Goal: Task Accomplishment & Management: Manage account settings

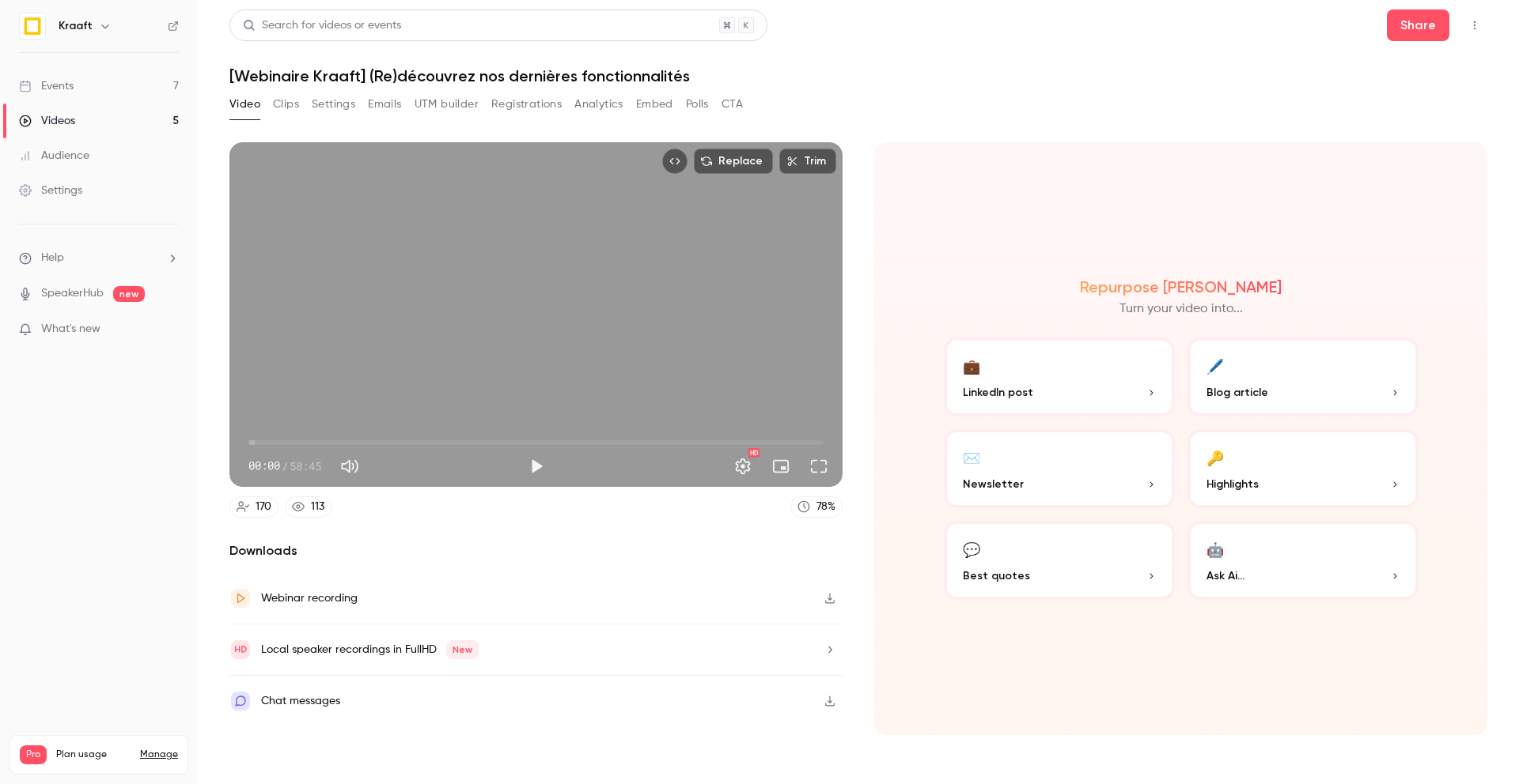
click at [68, 87] on div "Events" at bounding box center [46, 86] width 55 height 16
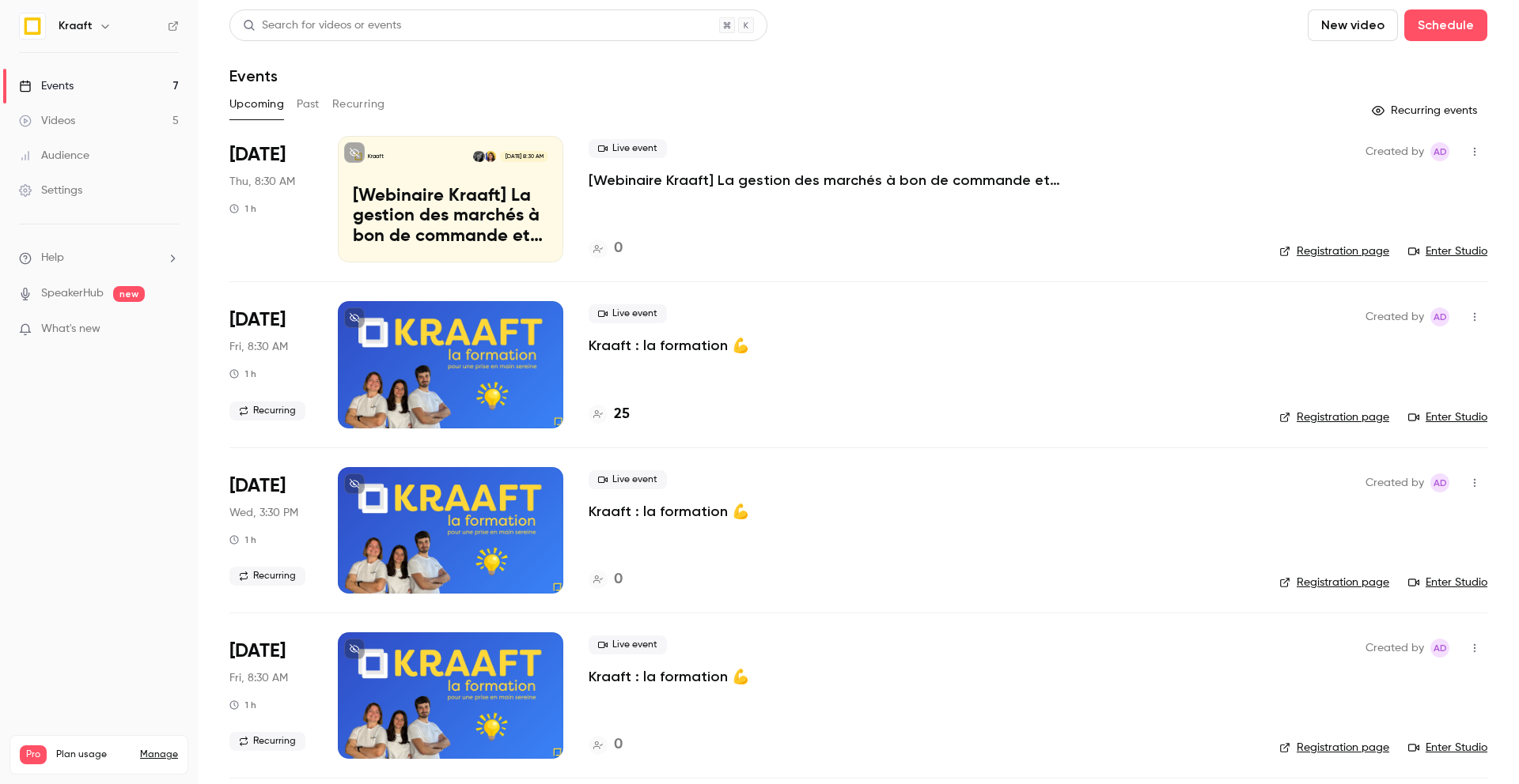
click at [456, 195] on p "[Webinaire Kraaft] La gestion des marchés à bon de commande et des petites inte…" at bounding box center [450, 217] width 196 height 61
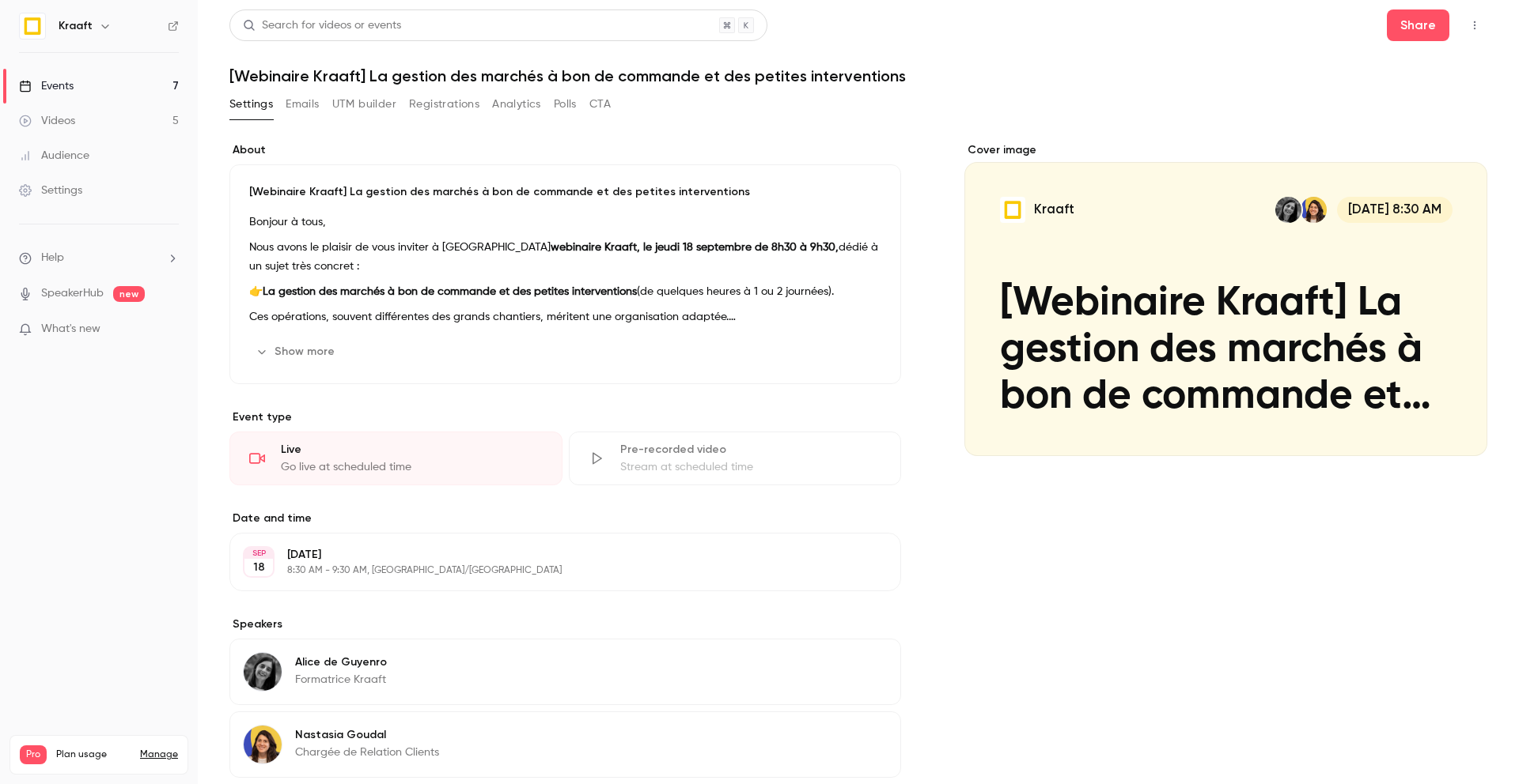
click at [1160, 319] on div "Cover image" at bounding box center [1225, 299] width 523 height 314
click at [0, 0] on input "Kraaft [DATE] 8:30 AM [Webinaire Kraaft] La gestion des marchés à bon de comman…" at bounding box center [0, 0] width 0 height 0
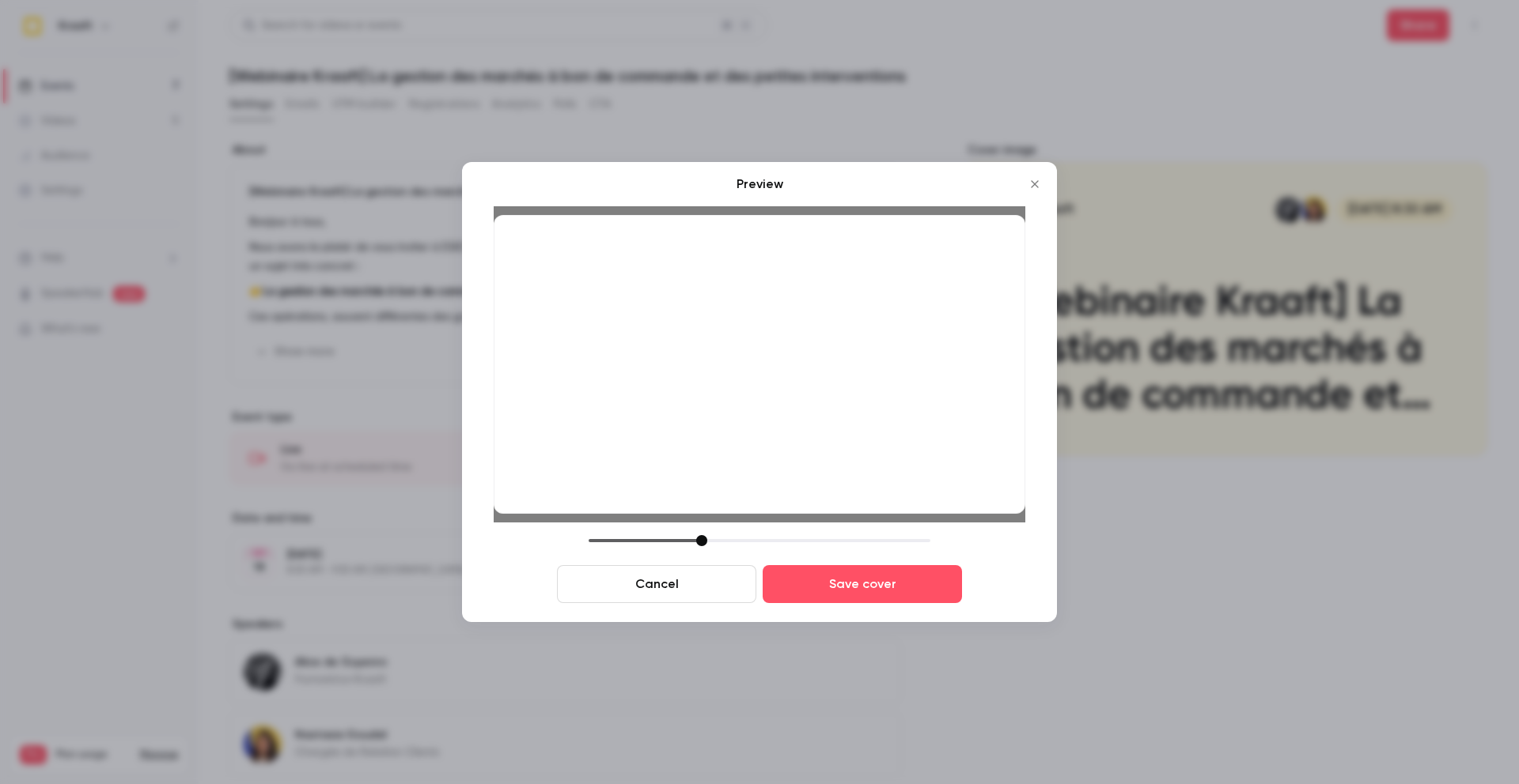
drag, startPoint x: 816, startPoint y: 400, endPoint x: 816, endPoint y: 377, distance: 23.0
click at [816, 377] on div at bounding box center [760, 365] width 532 height 299
click at [875, 586] on button "Save cover" at bounding box center [862, 584] width 199 height 38
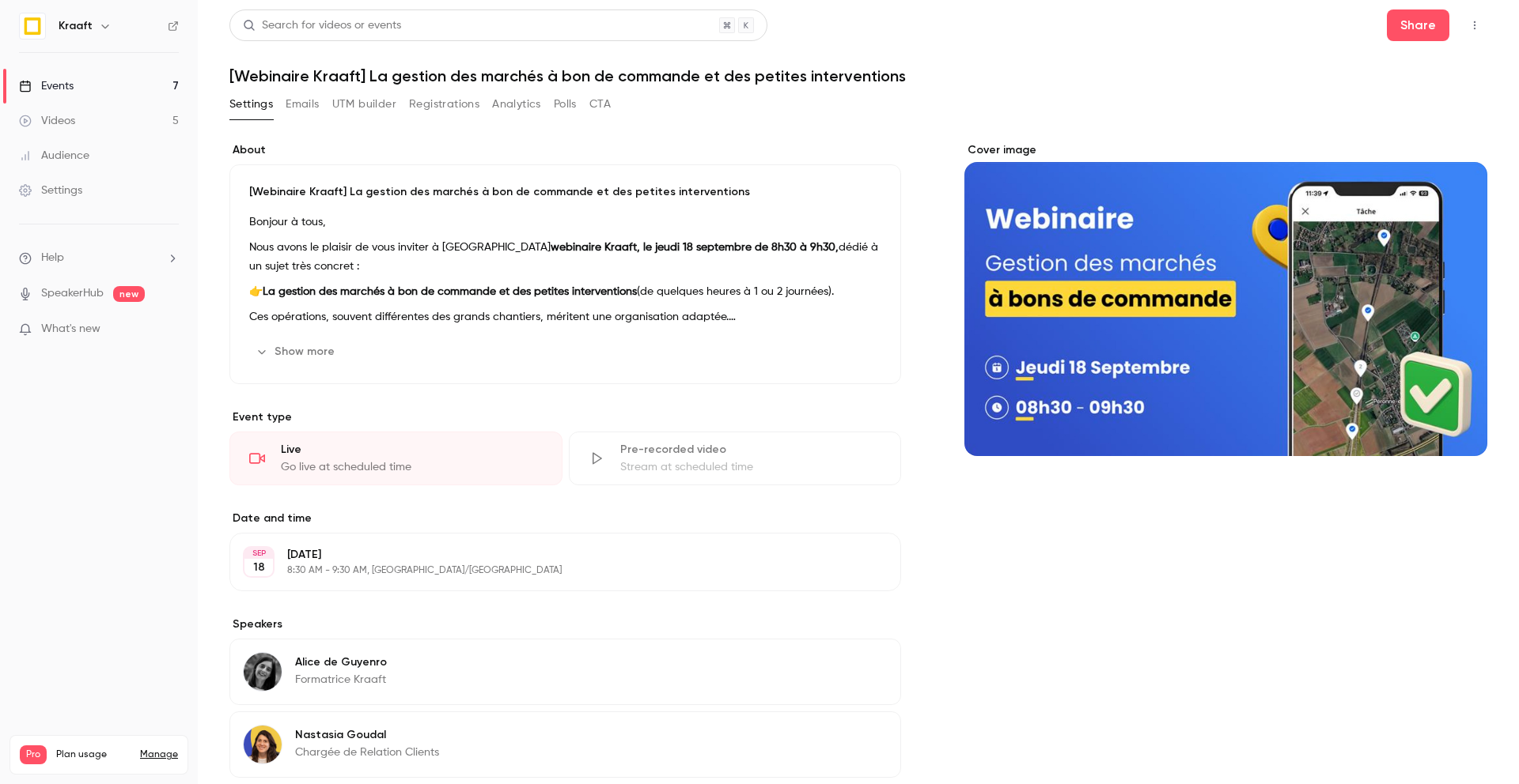
click at [315, 344] on button "Show more" at bounding box center [297, 352] width 95 height 25
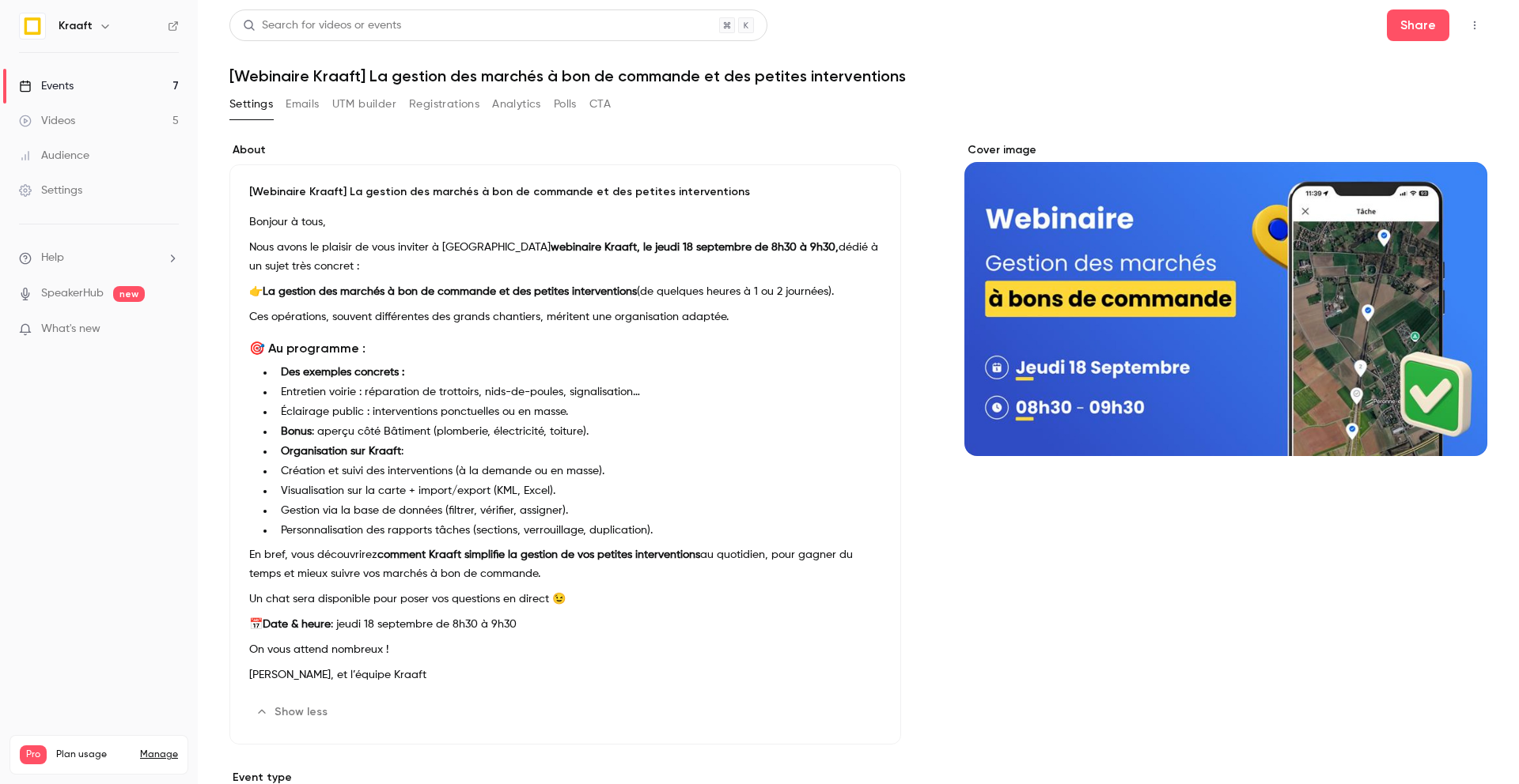
scroll to position [4, 0]
drag, startPoint x: 1172, startPoint y: 563, endPoint x: 1162, endPoint y: 554, distance: 13.5
click at [1172, 563] on div "Cover image" at bounding box center [1225, 701] width 523 height 1118
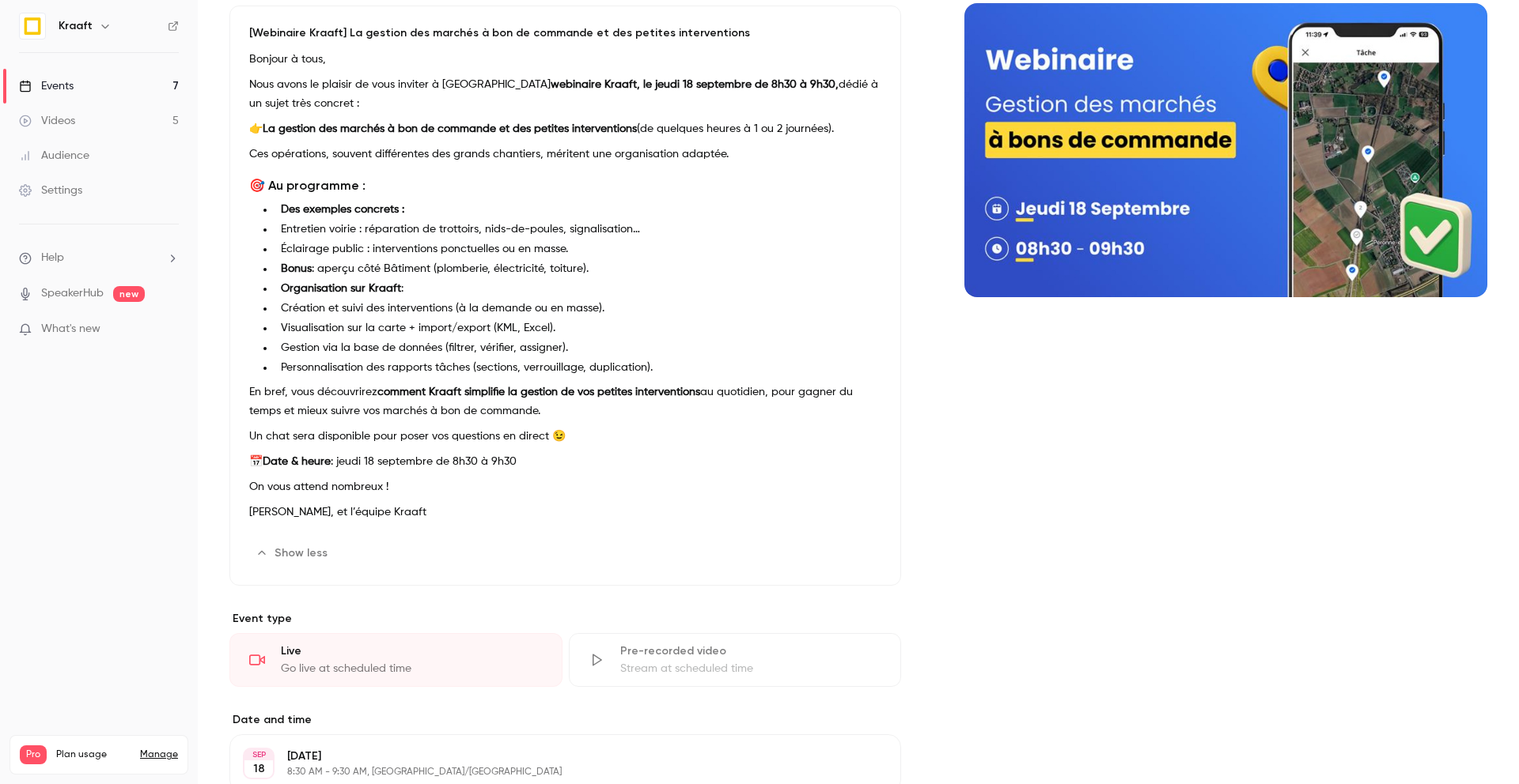
scroll to position [156, 0]
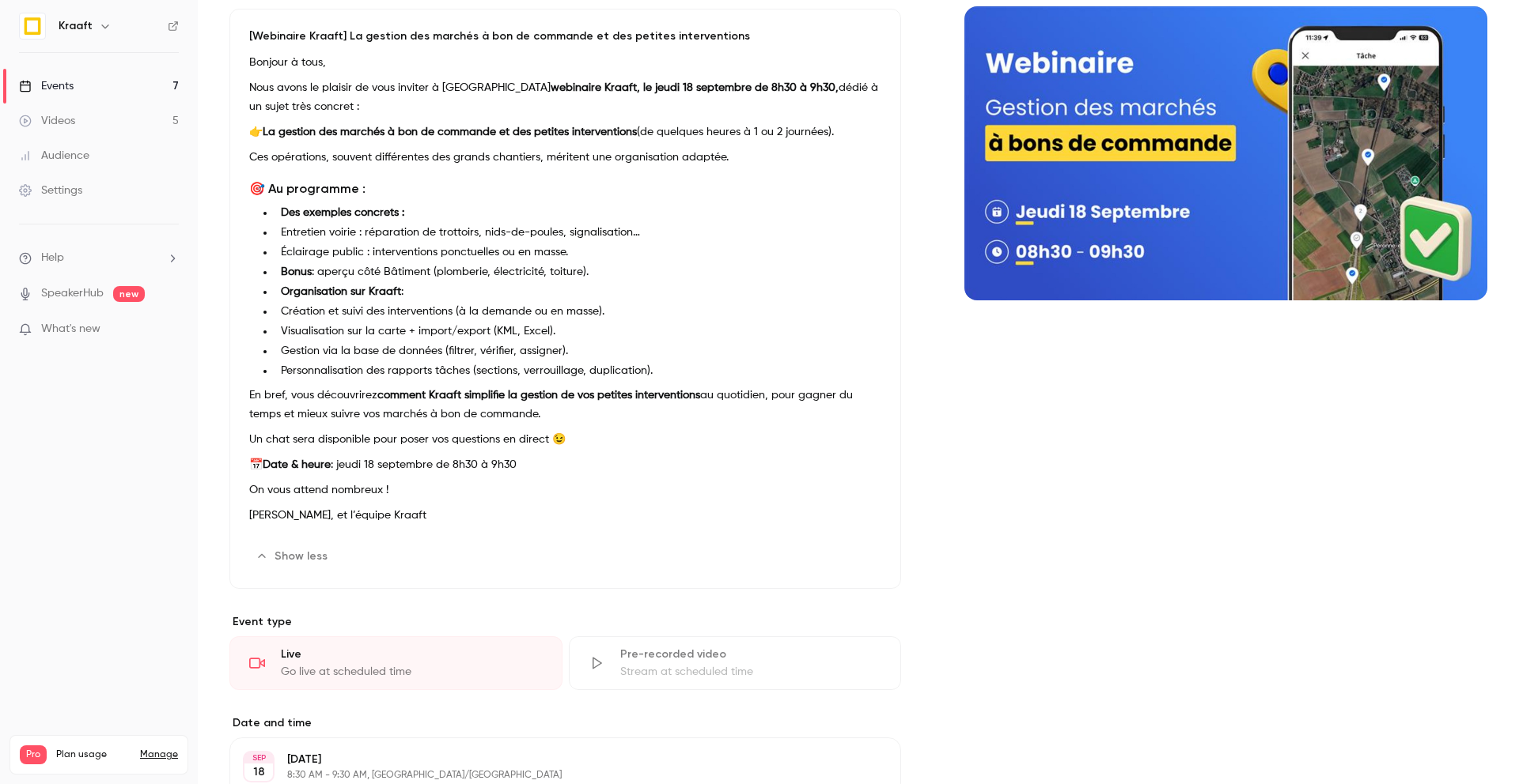
click at [59, 88] on div "Events" at bounding box center [46, 86] width 55 height 16
